Goal: Task Accomplishment & Management: Complete application form

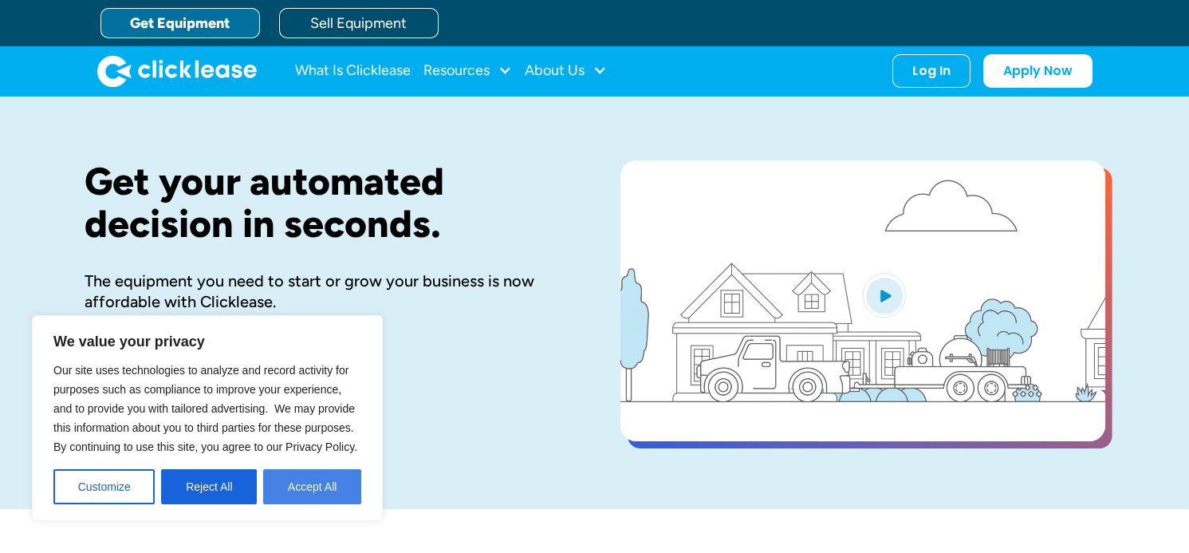
click at [316, 478] on button "Accept All" at bounding box center [312, 486] width 98 height 35
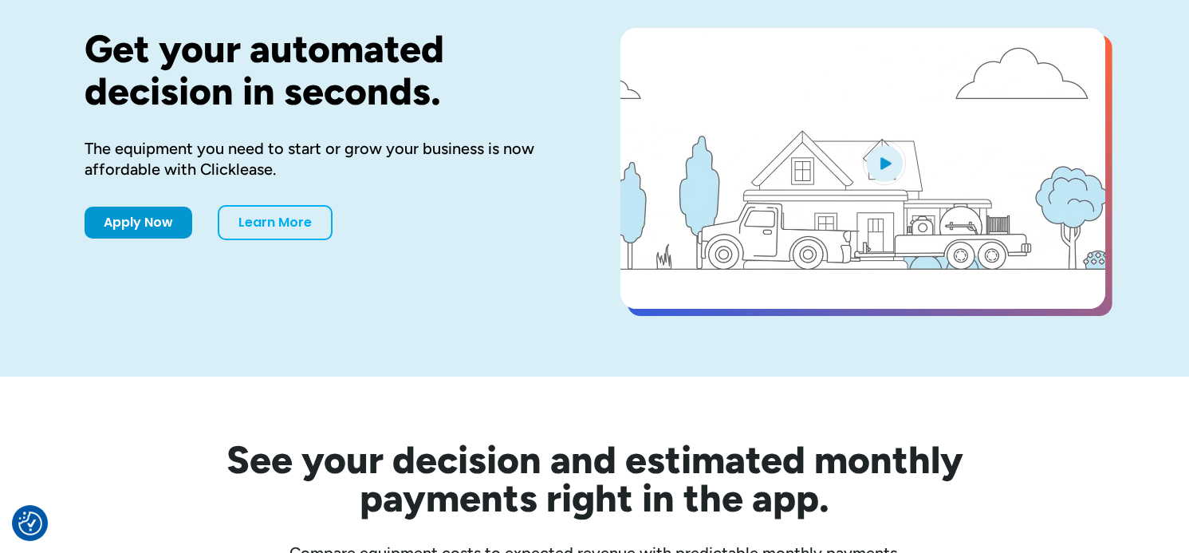
scroll to position [141, 0]
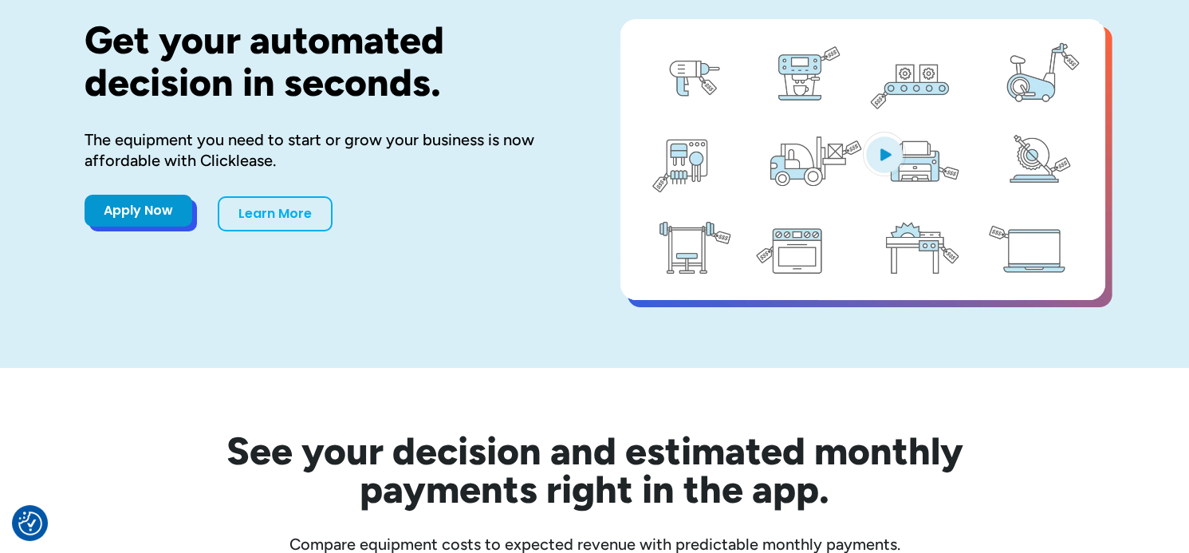
click at [130, 216] on link "Apply Now" at bounding box center [139, 211] width 108 height 32
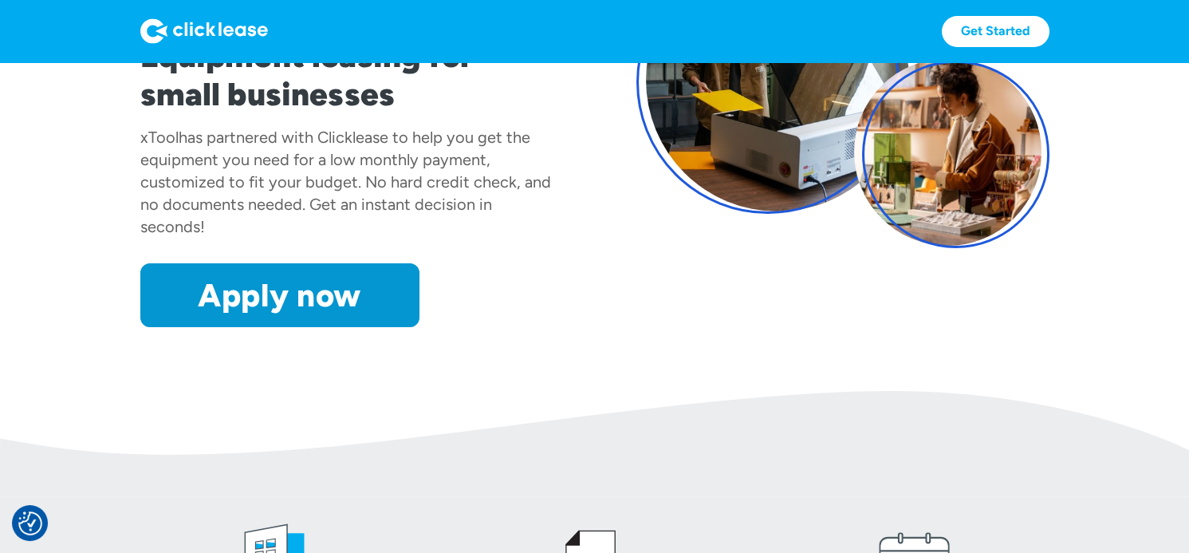
scroll to position [248, 0]
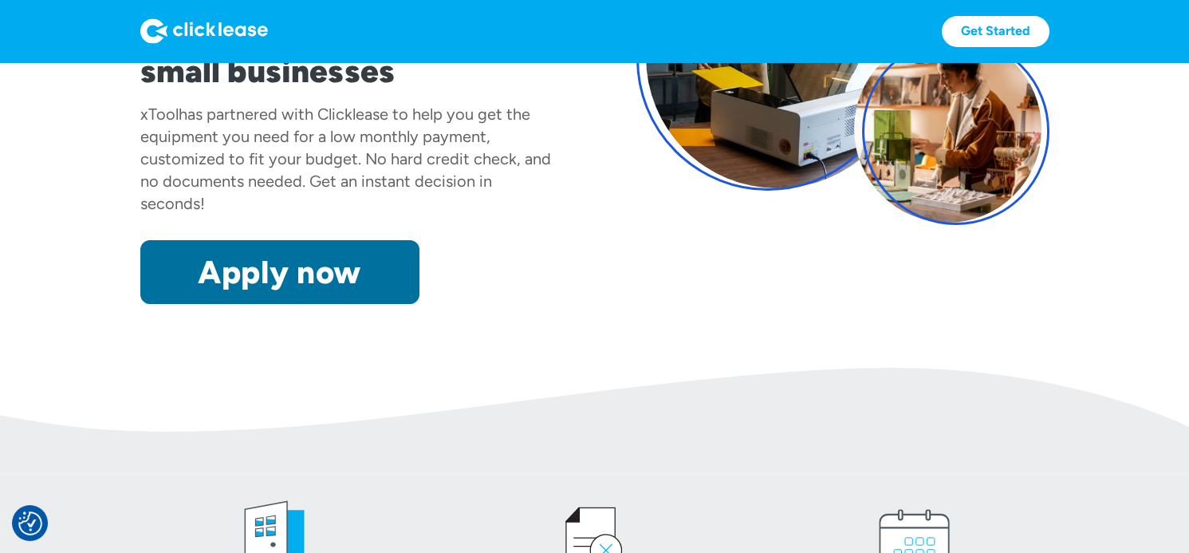
click at [300, 278] on link "Apply now" at bounding box center [279, 272] width 279 height 64
